Goal: Task Accomplishment & Management: Use online tool/utility

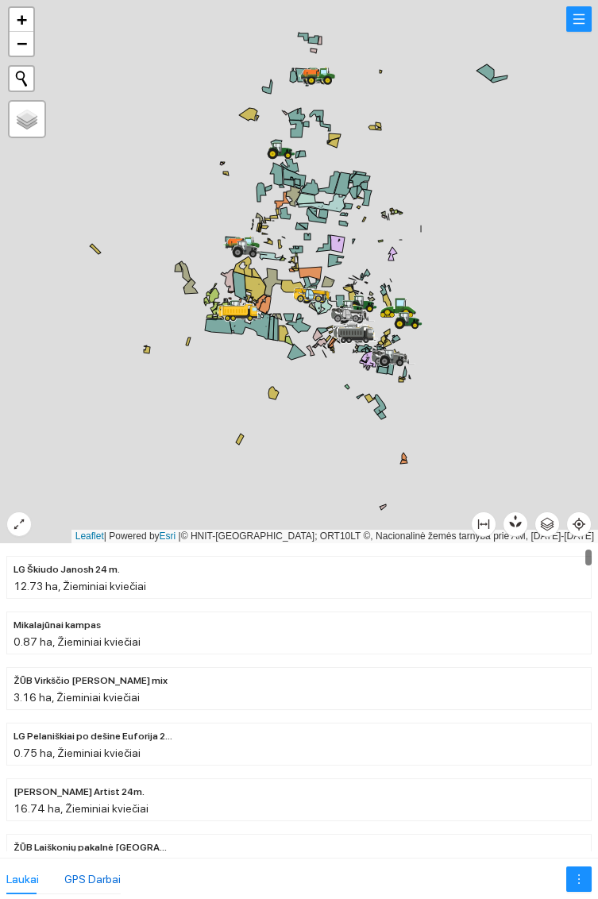
click at [99, 872] on div "GPS Darbai" at bounding box center [92, 878] width 56 height 17
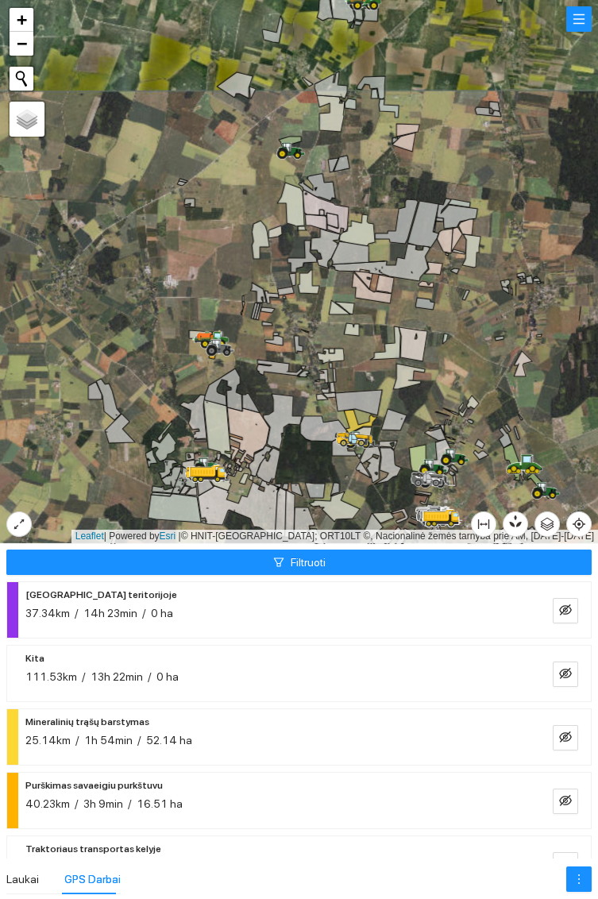
click at [295, 148] on icon at bounding box center [295, 148] width 8 height 1
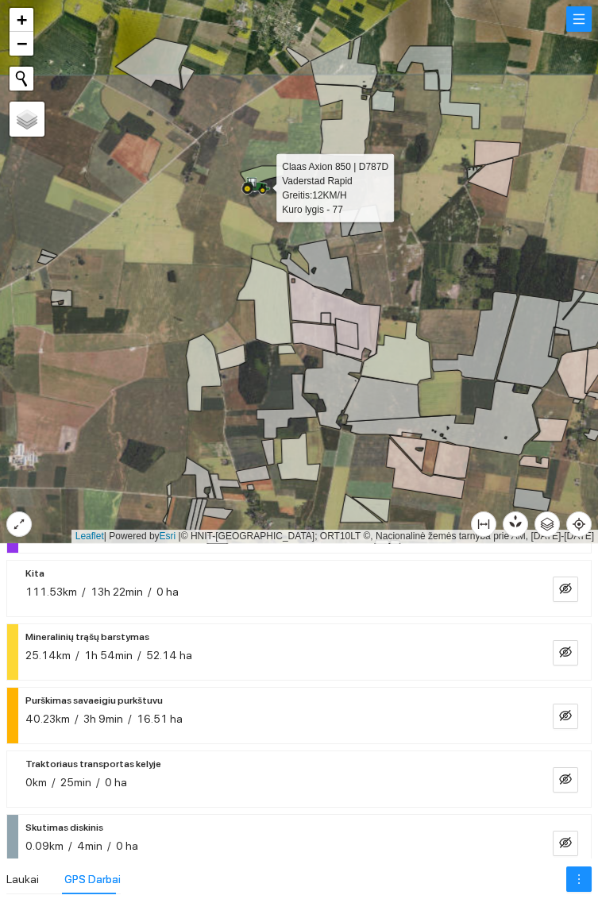
scroll to position [85, 0]
click at [565, 653] on icon "eye-invisible" at bounding box center [565, 652] width 3 height 3
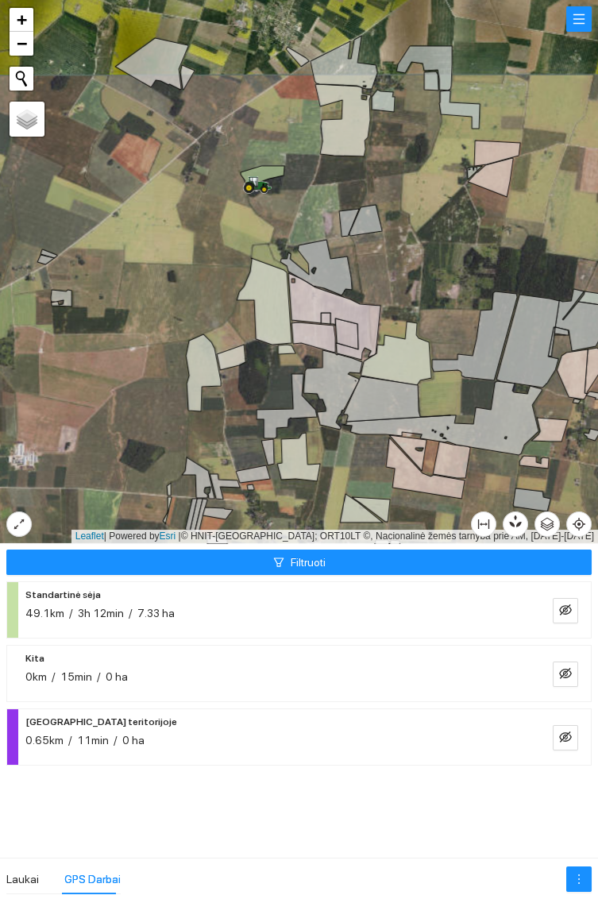
scroll to position [0, 0]
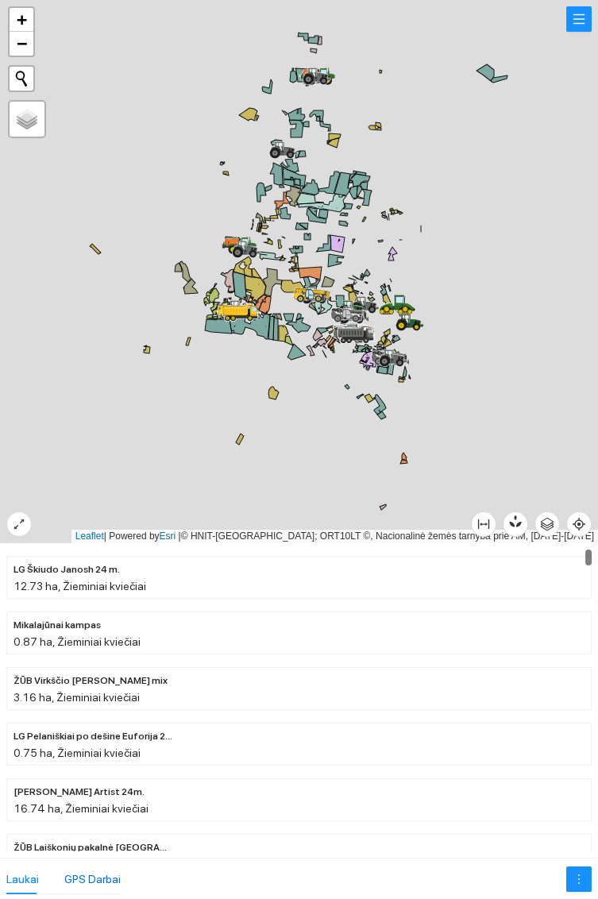
click at [110, 880] on div "GPS Darbai" at bounding box center [92, 878] width 56 height 17
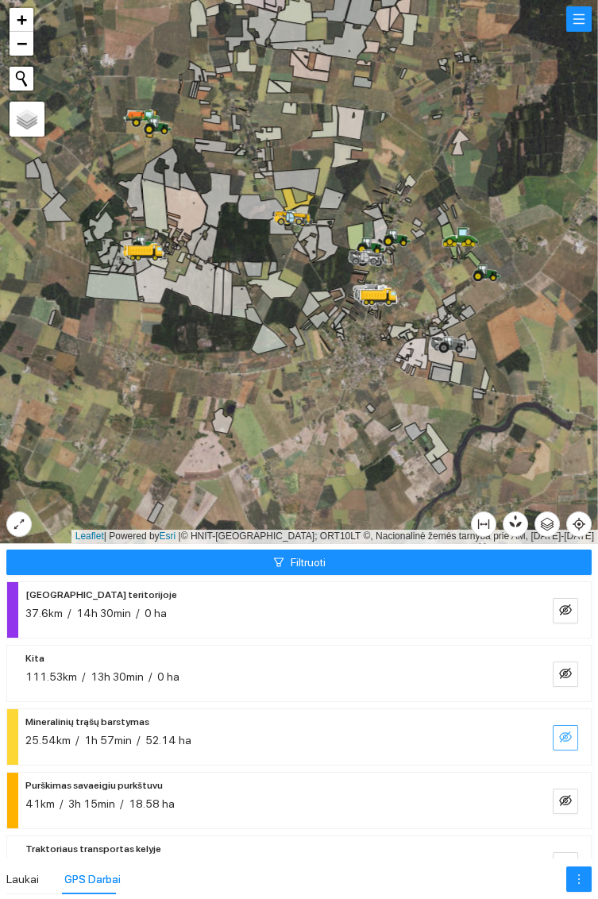
click at [568, 726] on button "button" at bounding box center [564, 737] width 25 height 25
